Goal: Task Accomplishment & Management: Complete application form

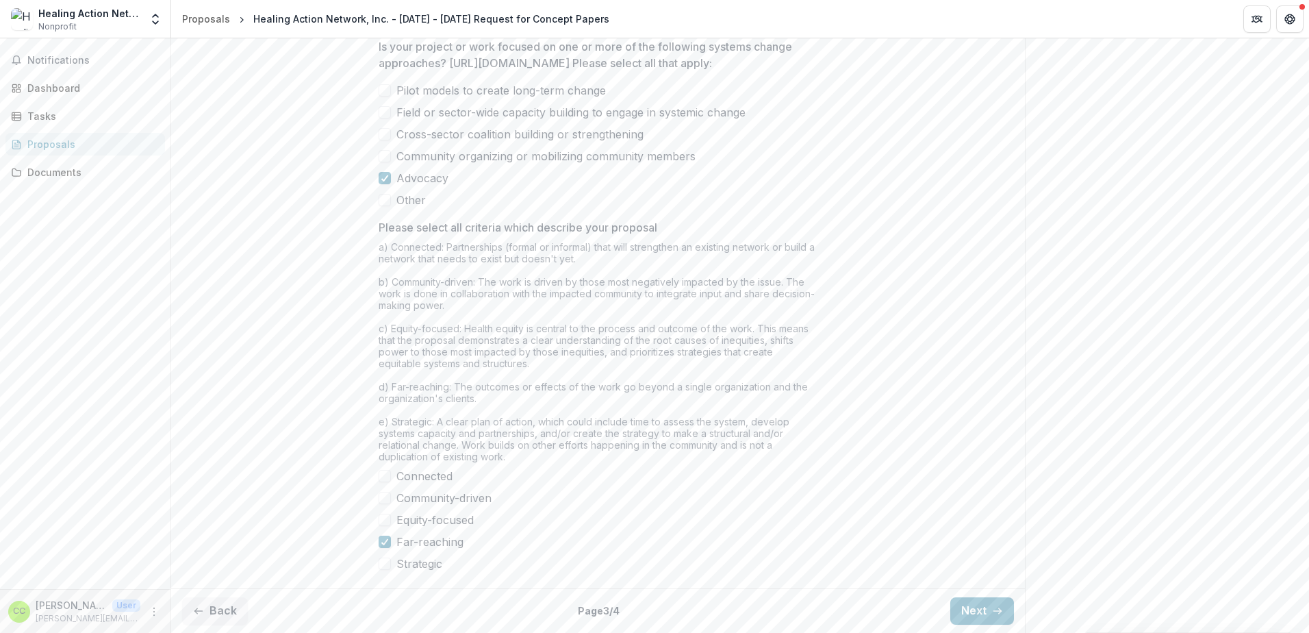
scroll to position [1052, 0]
click at [982, 610] on button "Next" at bounding box center [982, 610] width 64 height 27
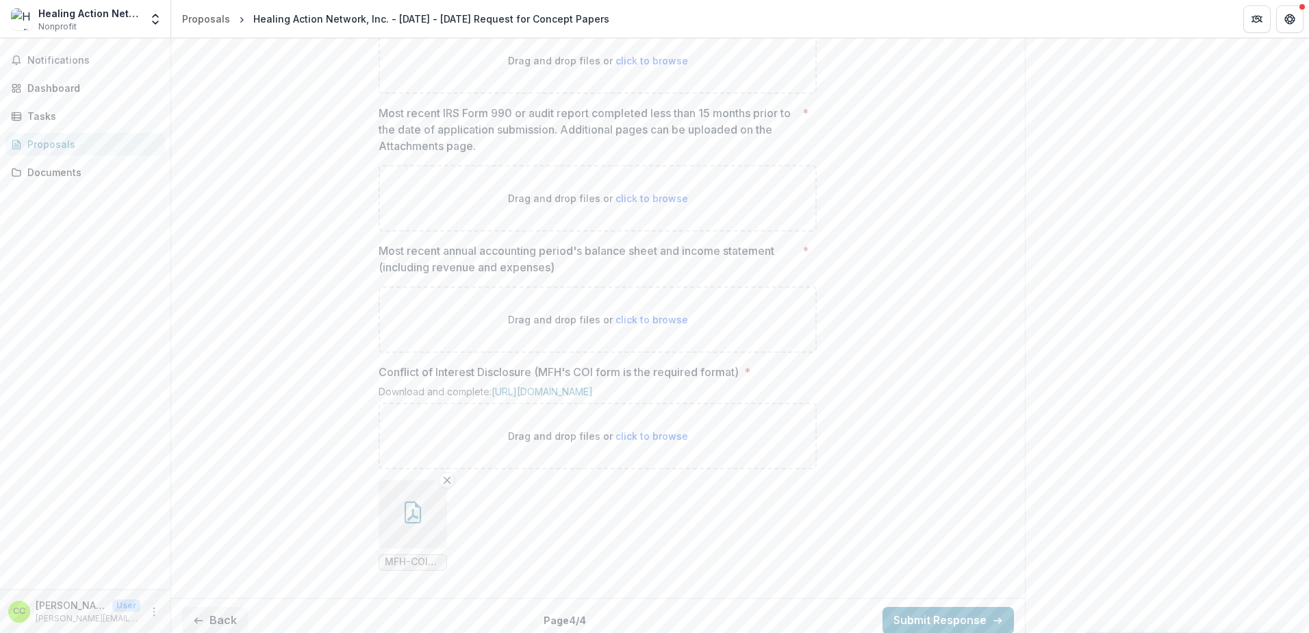
scroll to position [1002, 0]
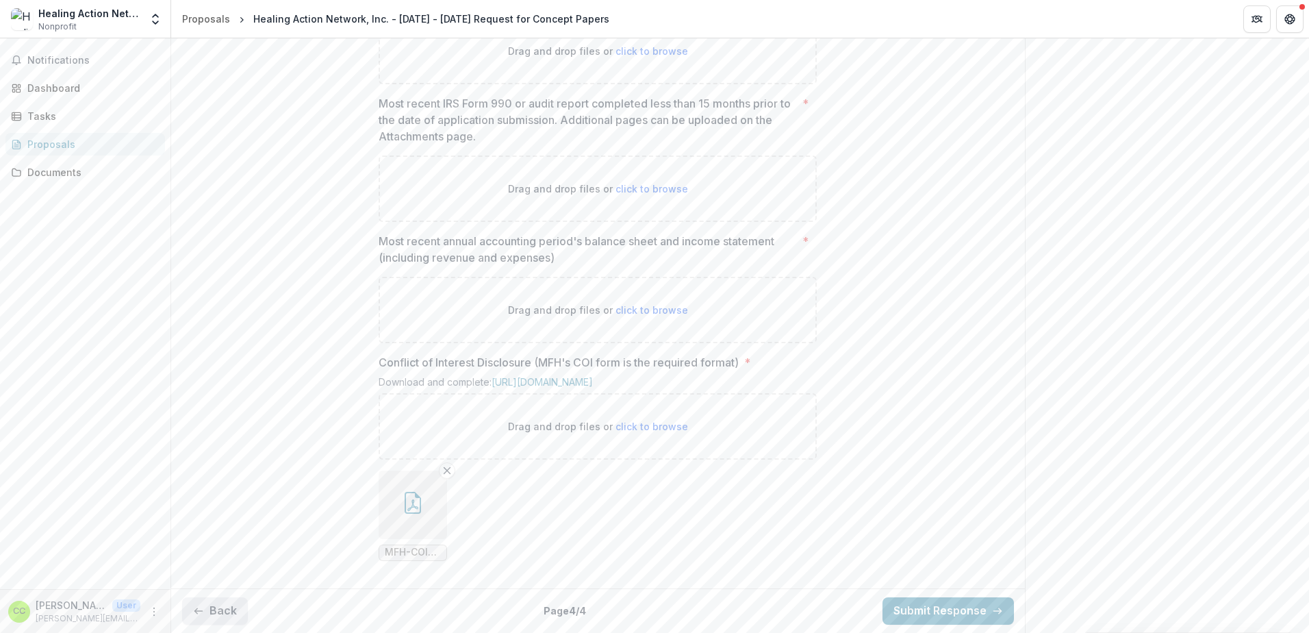
click at [212, 608] on button "Back" at bounding box center [215, 610] width 66 height 27
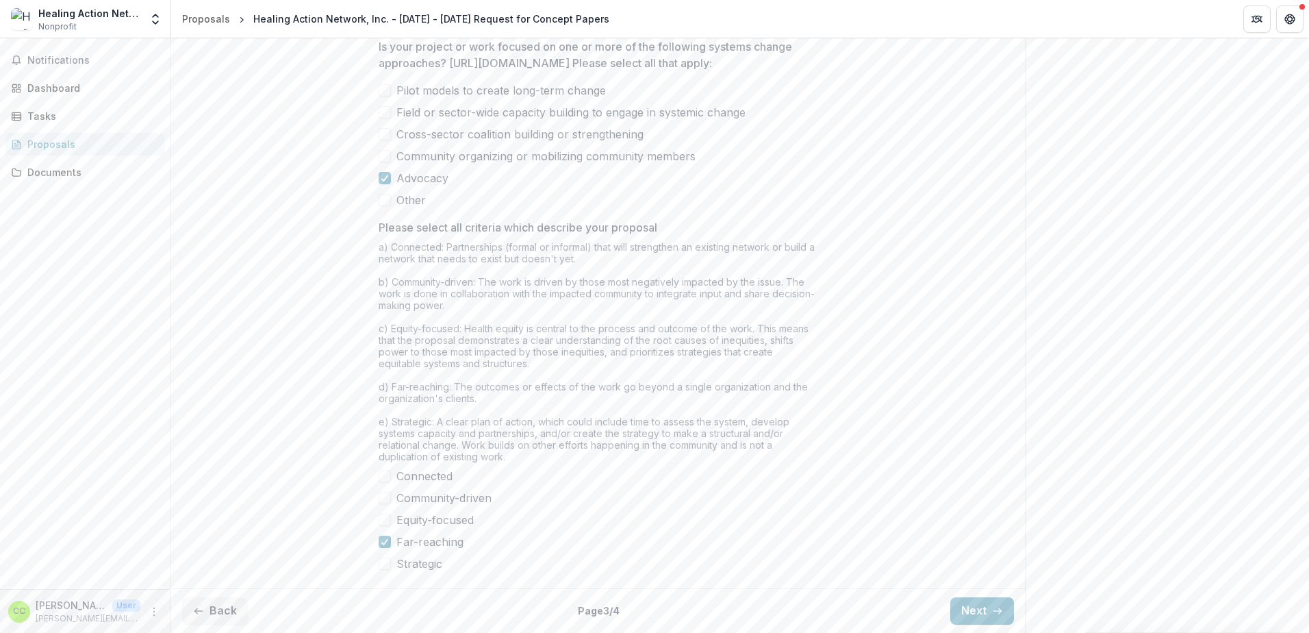
scroll to position [983, 0]
click at [383, 482] on span at bounding box center [385, 476] width 12 height 12
click at [381, 545] on icon at bounding box center [385, 541] width 8 height 7
click at [385, 540] on span at bounding box center [385, 541] width 12 height 12
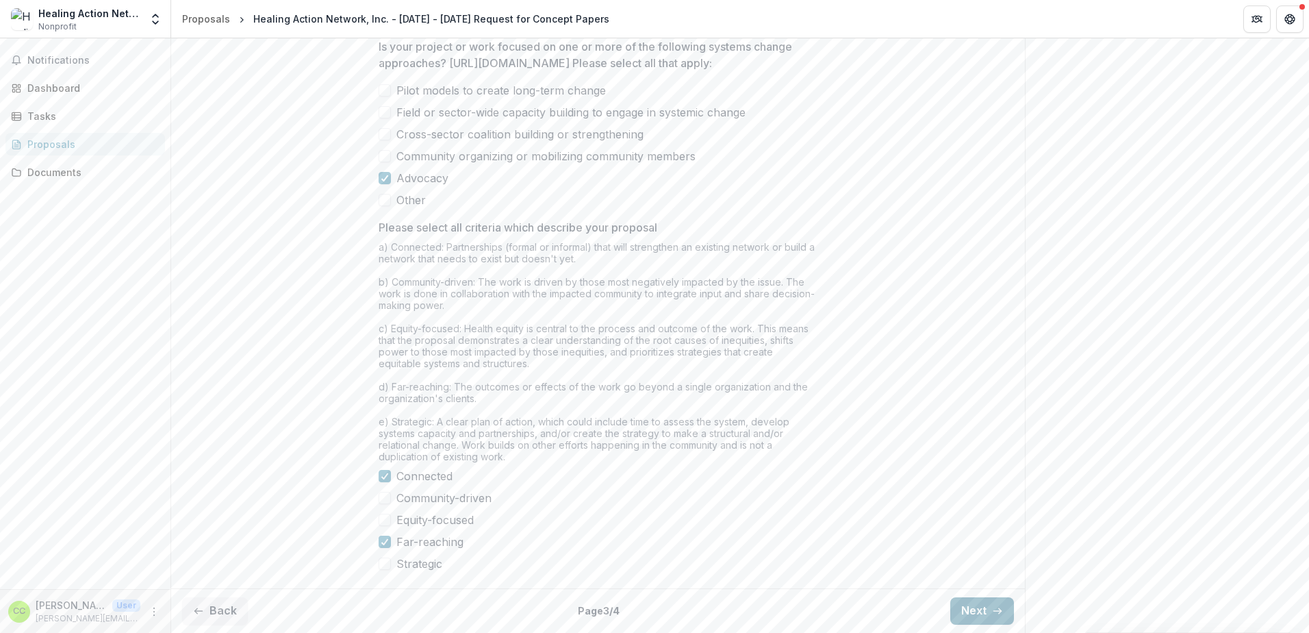
click at [973, 611] on button "Next" at bounding box center [982, 610] width 64 height 27
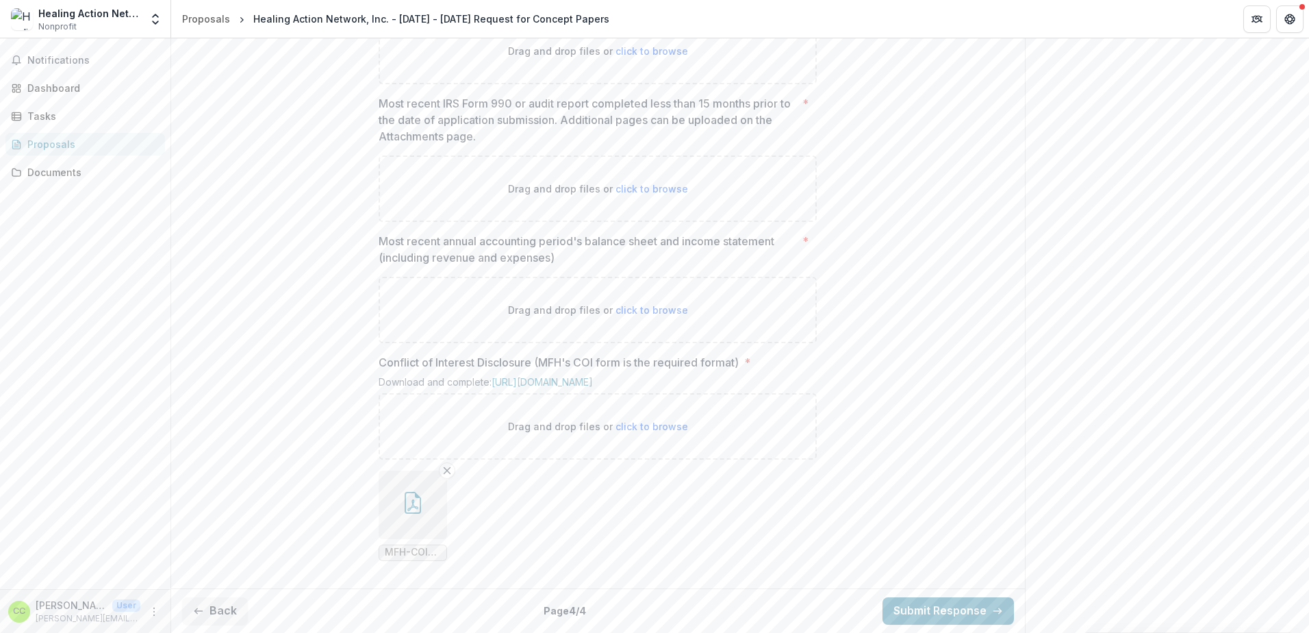
scroll to position [1002, 0]
drag, startPoint x: 380, startPoint y: 227, endPoint x: 596, endPoint y: 249, distance: 216.8
click at [596, 249] on p "Most recent annual accounting period's balance sheet and income statement (incl…" at bounding box center [588, 249] width 418 height 33
drag, startPoint x: 596, startPoint y: 249, endPoint x: 497, endPoint y: 244, distance: 98.7
copy p "Most recent annual accounting period's balance sheet and income statement (incl…"
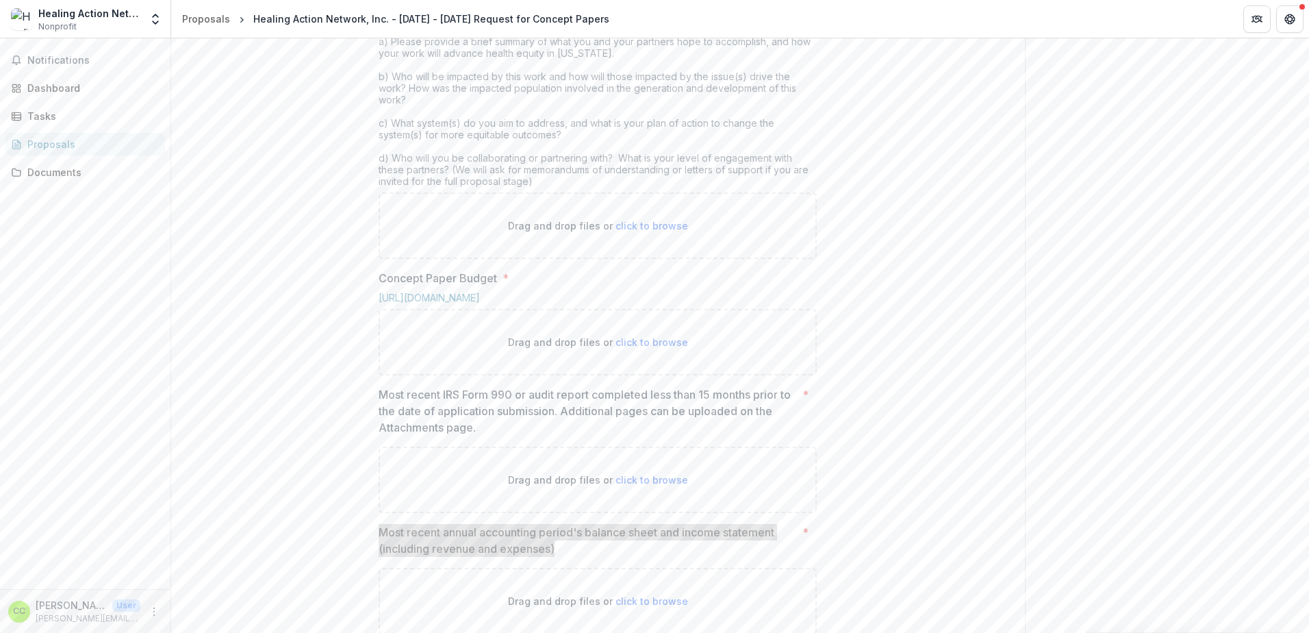
scroll to position [522, 0]
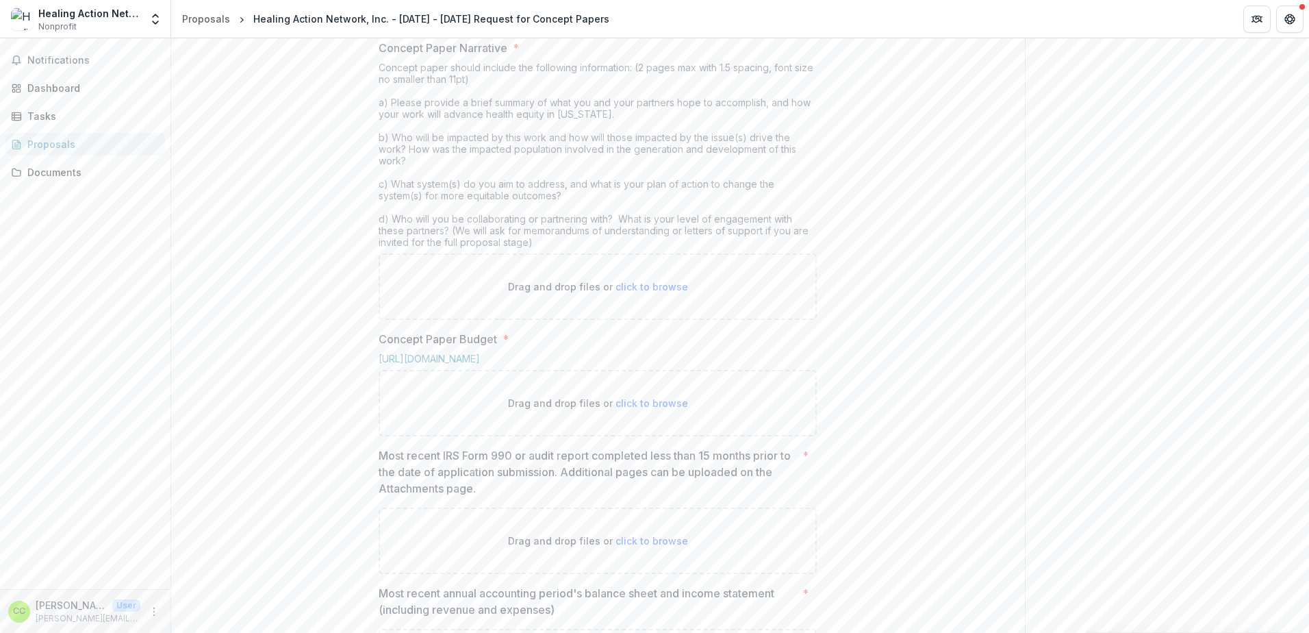
click at [380, 197] on div "Concept paper should include the following information: (2 pages max with 1.5 s…" at bounding box center [598, 158] width 438 height 192
drag, startPoint x: 377, startPoint y: 183, endPoint x: 635, endPoint y: 356, distance: 310.8
click at [635, 253] on div "Concept paper should include the following information: (2 pages max with 1.5 s…" at bounding box center [598, 158] width 438 height 192
click at [372, 166] on div "**********" at bounding box center [598, 351] width 460 height 1167
drag, startPoint x: 377, startPoint y: 161, endPoint x: 559, endPoint y: 353, distance: 264.4
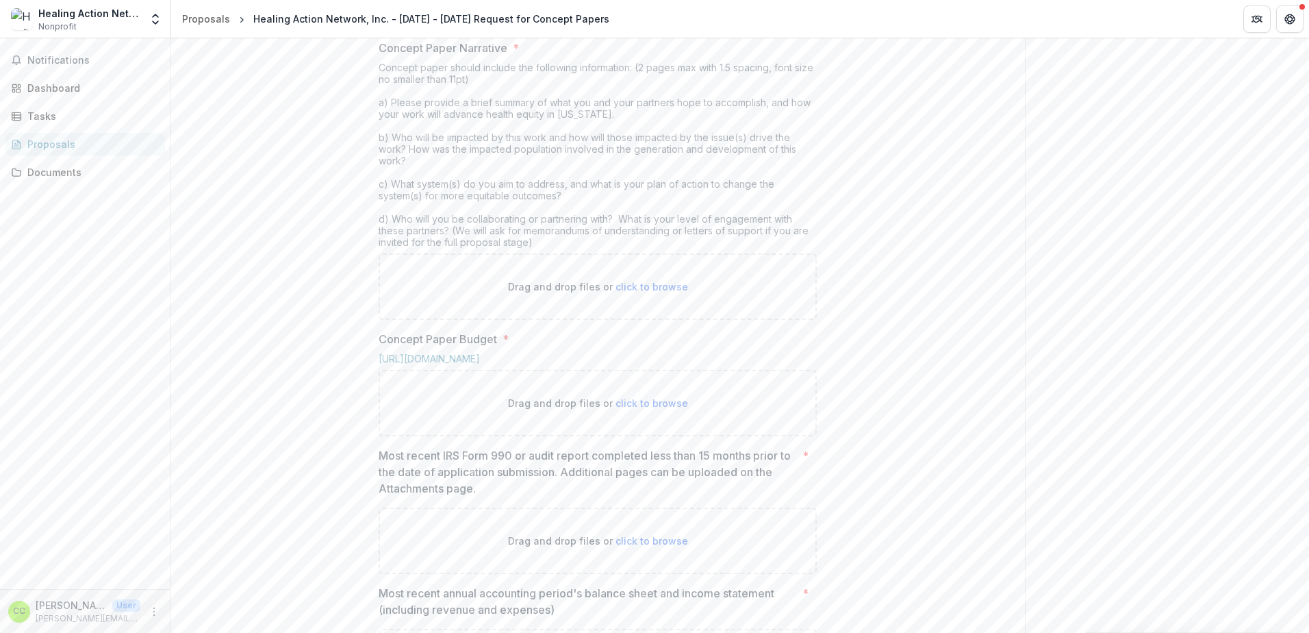
click at [559, 320] on div "Concept Paper Narrative * Concept paper should include the following informatio…" at bounding box center [598, 180] width 438 height 280
drag, startPoint x: 559, startPoint y: 353, endPoint x: 528, endPoint y: 342, distance: 33.3
copy div "Concept Paper Narrative * Concept paper should include the following informatio…"
